Goal: Task Accomplishment & Management: Use online tool/utility

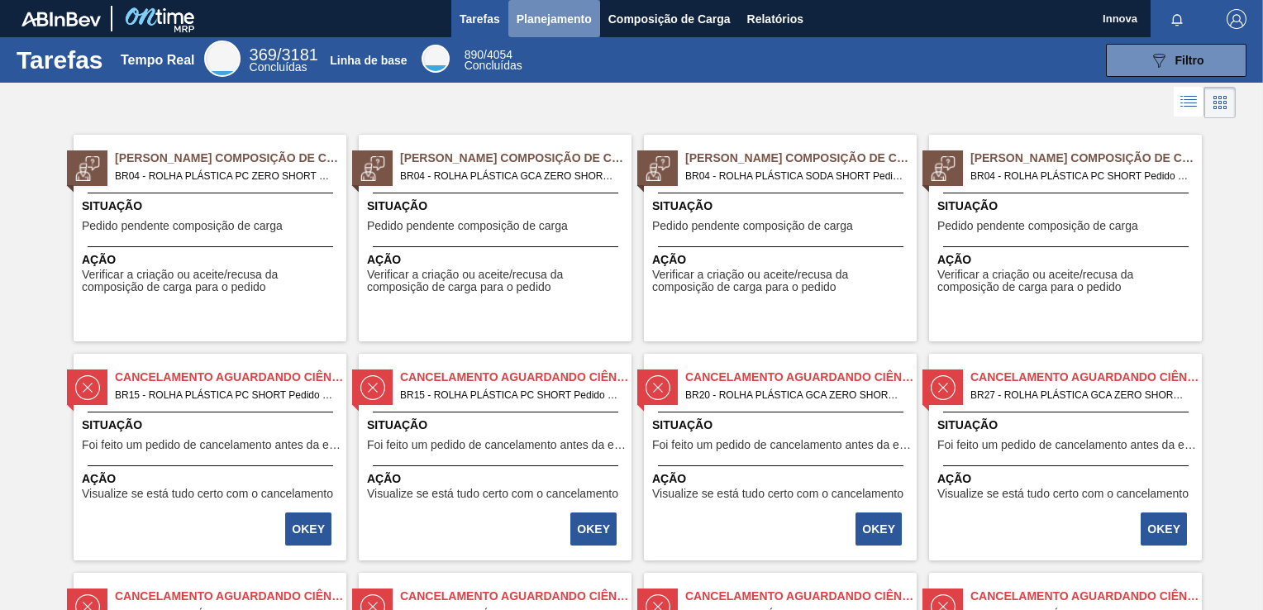
click at [536, 21] on span "Planejamento" at bounding box center [554, 19] width 75 height 20
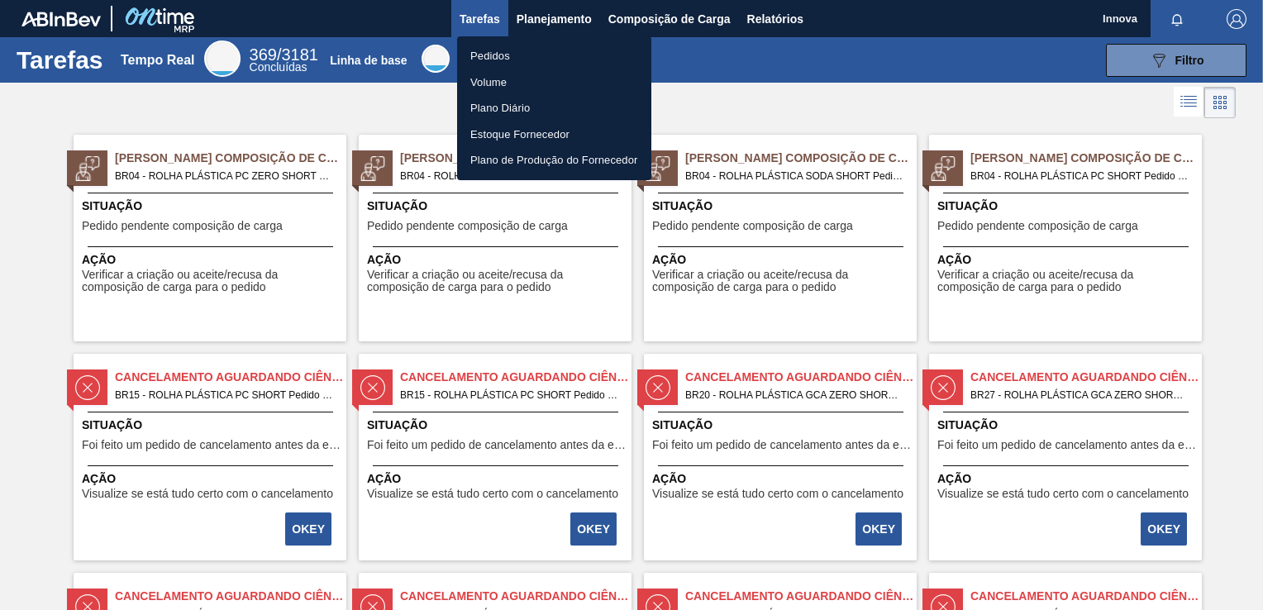
click at [495, 52] on li "Pedidos" at bounding box center [554, 56] width 194 height 26
